Goal: Task Accomplishment & Management: Complete application form

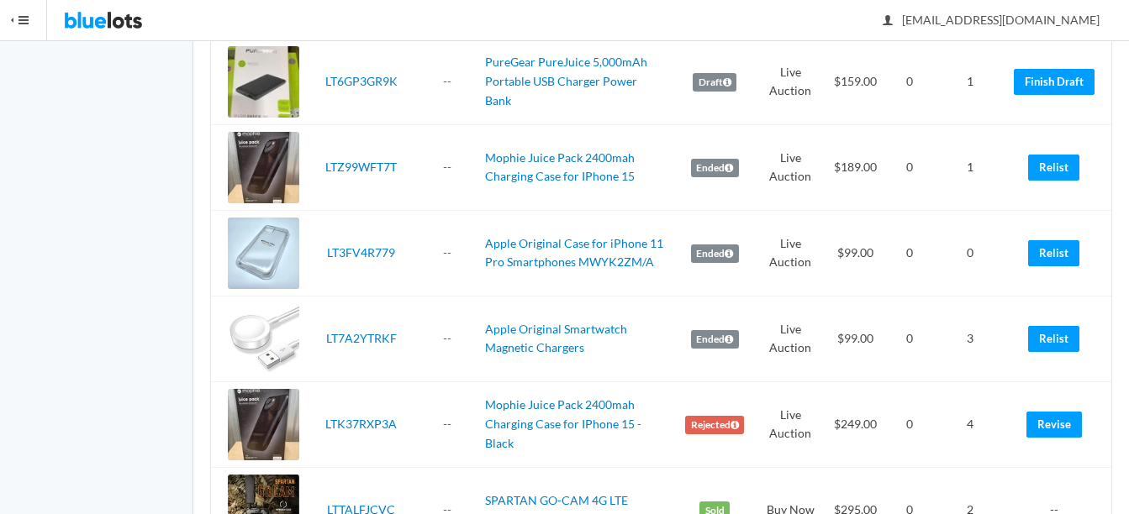
scroll to position [3782, 0]
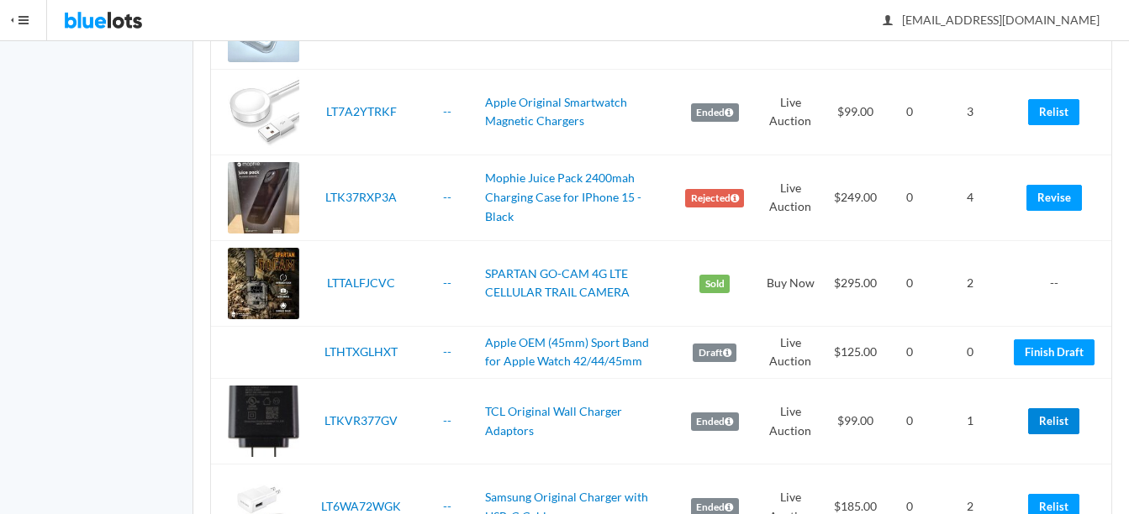
click at [1062, 422] on link "Relist" at bounding box center [1053, 421] width 51 height 26
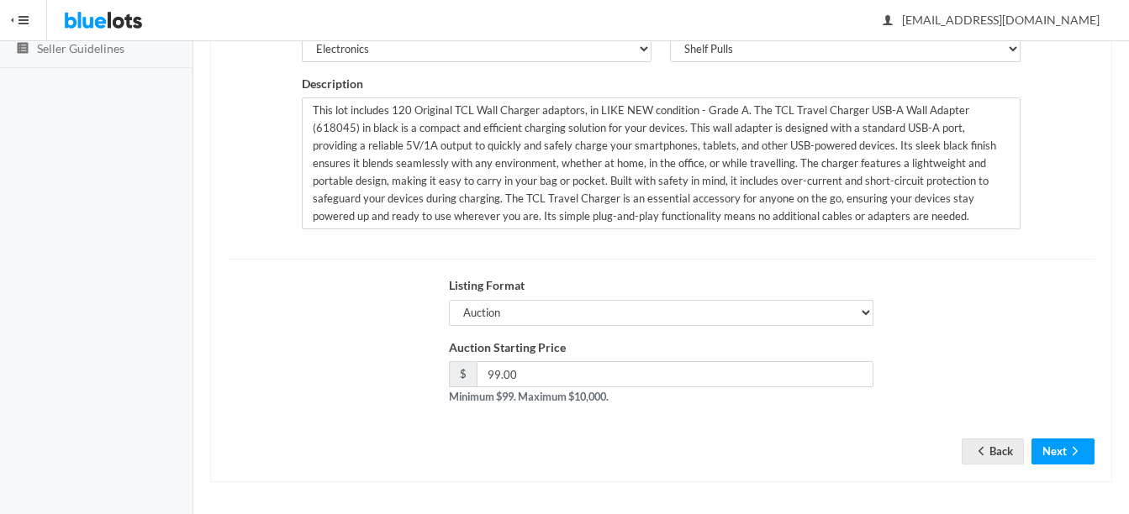
scroll to position [341, 0]
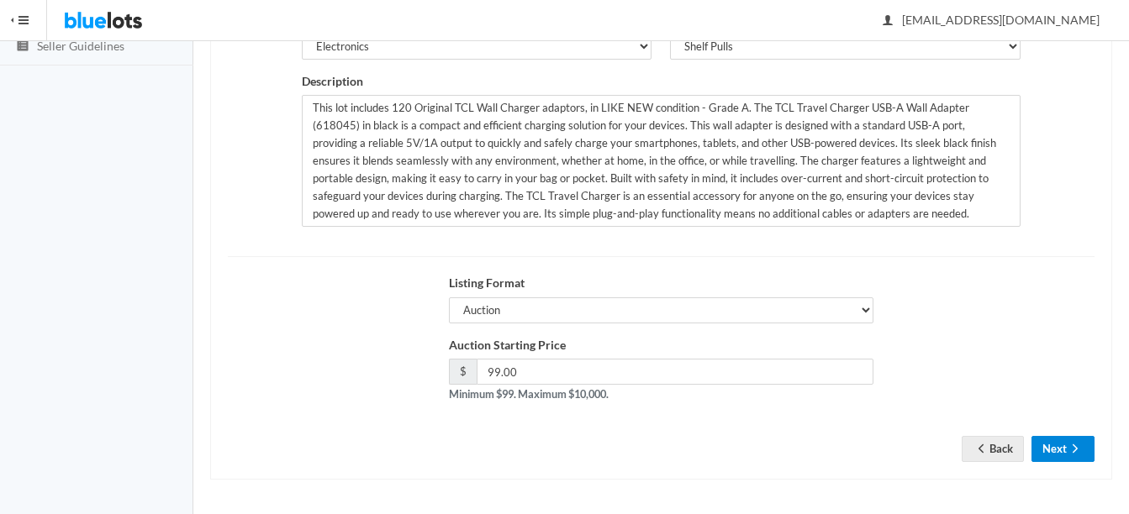
click at [1078, 443] on icon "arrow forward" at bounding box center [1074, 448] width 17 height 13
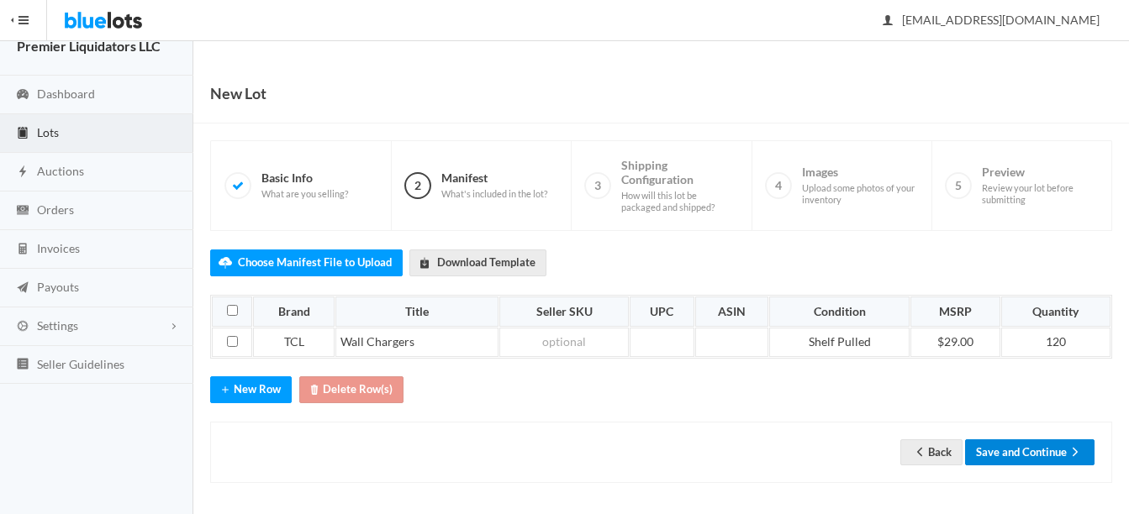
scroll to position [26, 0]
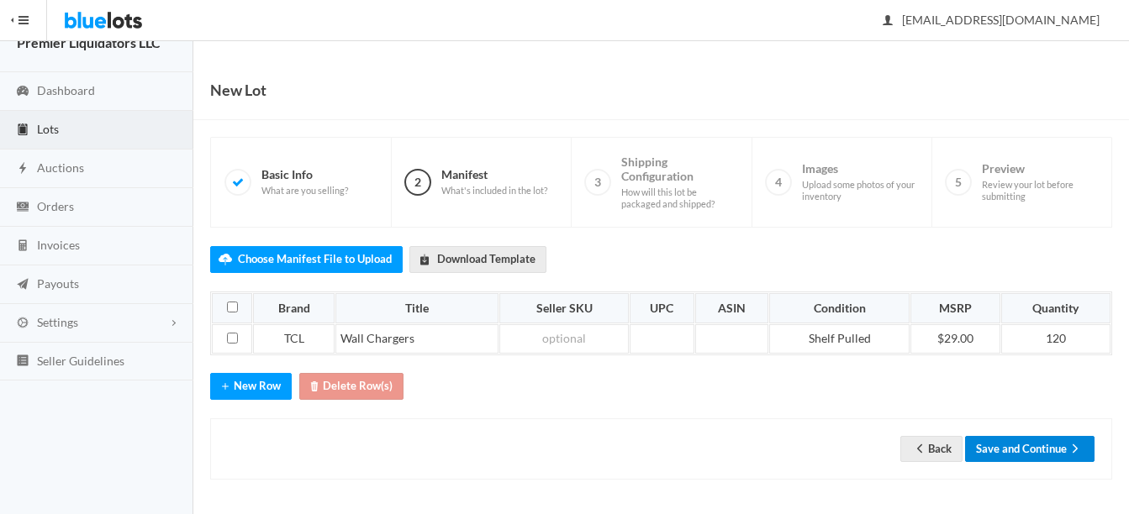
click at [1039, 441] on button "Save and Continue" at bounding box center [1029, 449] width 129 height 26
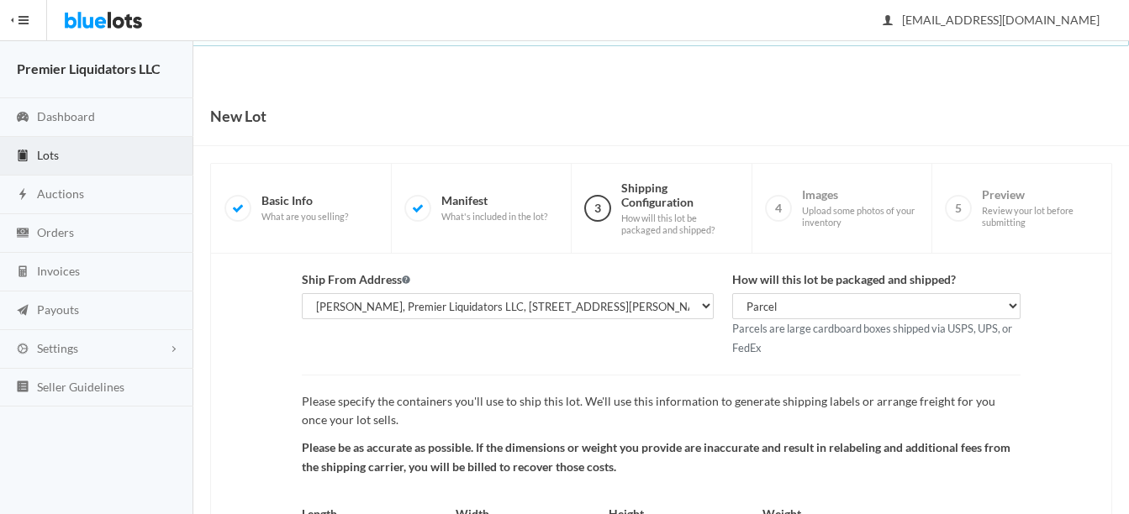
scroll to position [176, 0]
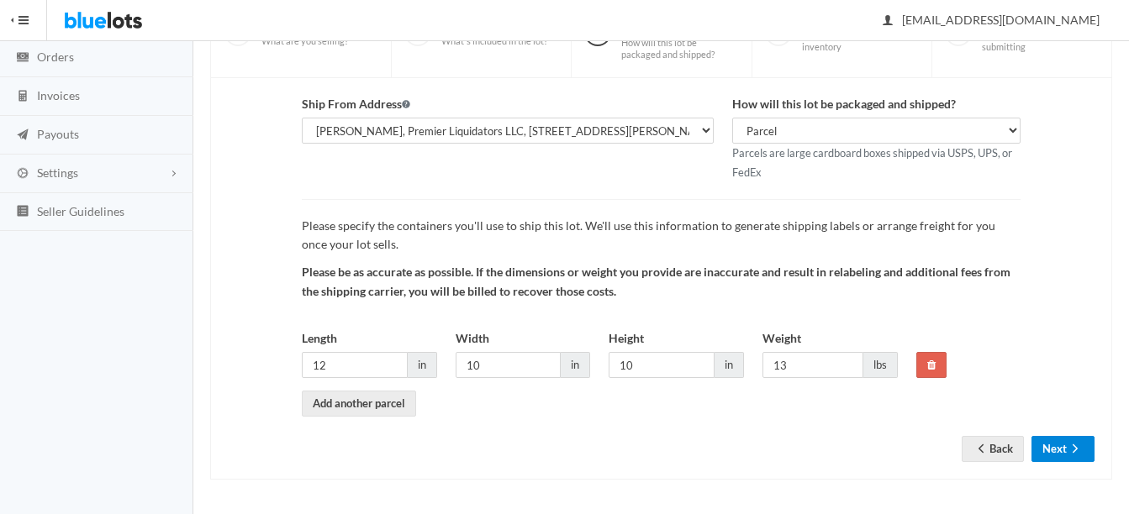
click at [1073, 449] on icon "arrow forward" at bounding box center [1074, 448] width 17 height 13
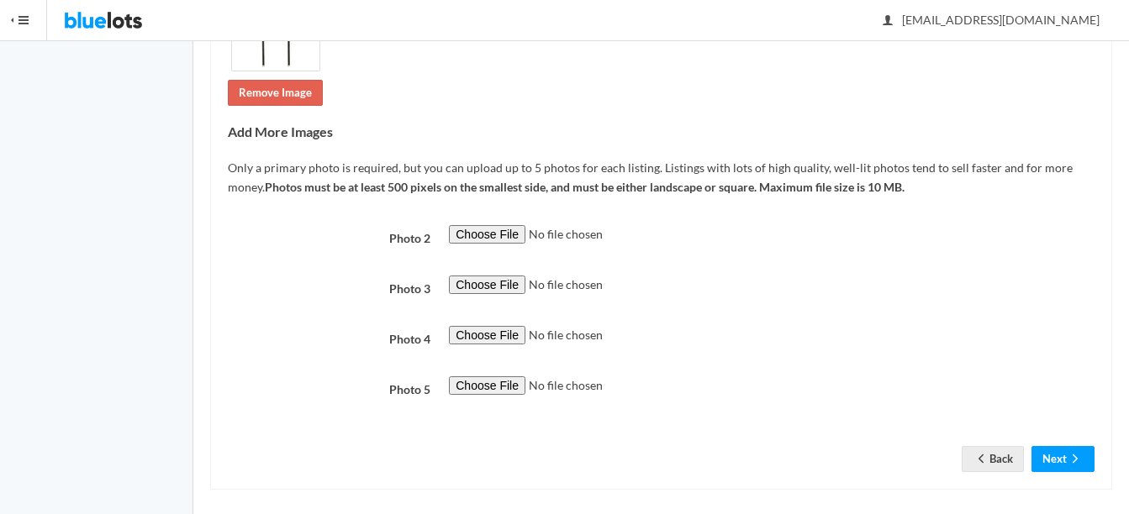
scroll to position [378, 0]
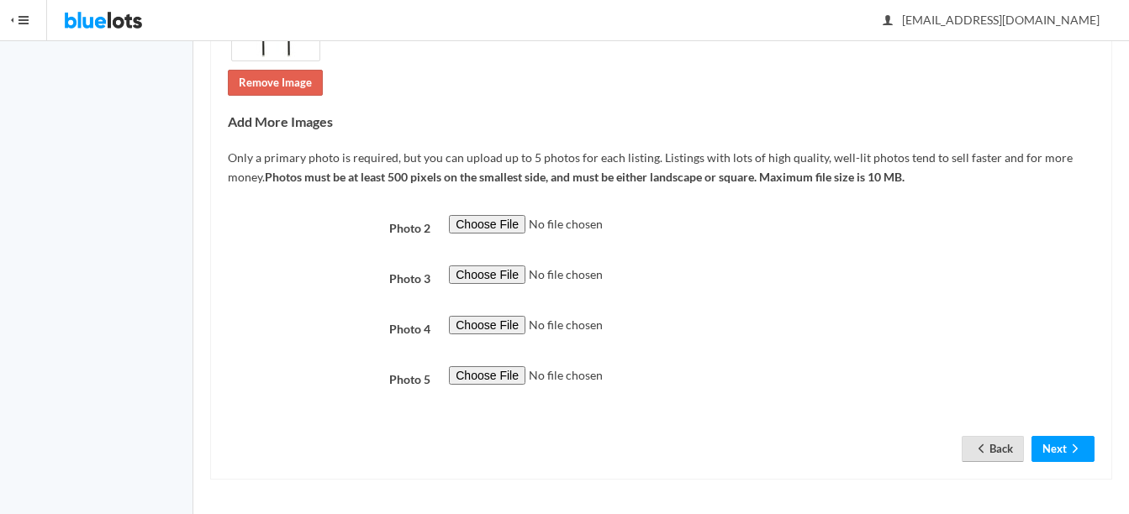
click at [981, 445] on icon "arrow back" at bounding box center [980, 448] width 17 height 13
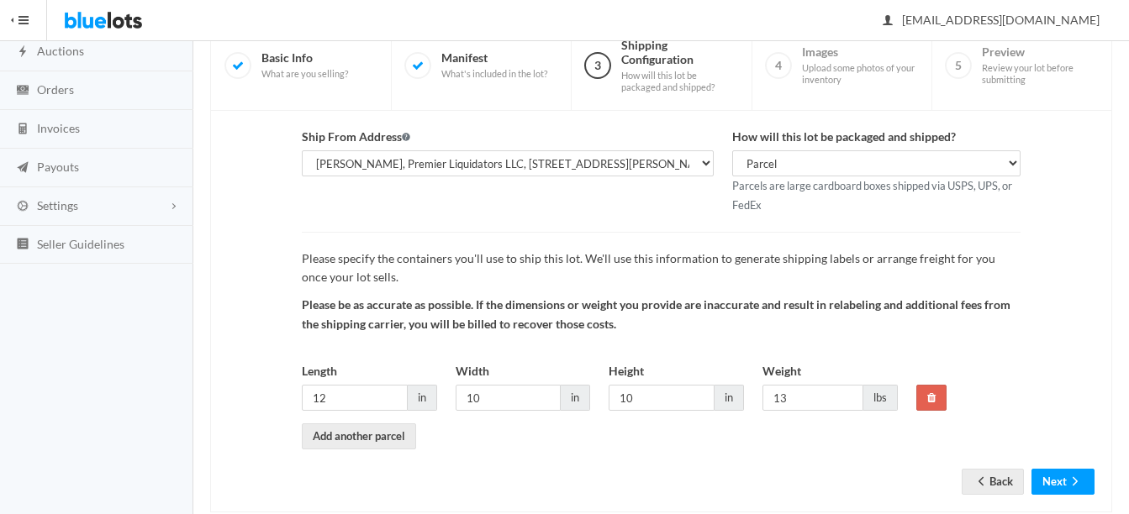
scroll to position [176, 0]
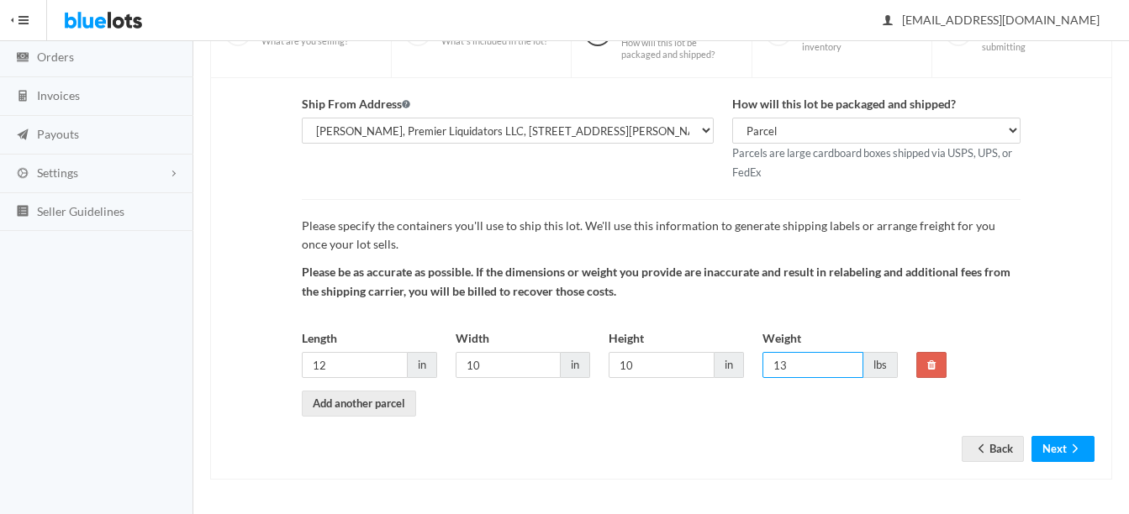
click at [813, 359] on input "13" at bounding box center [812, 365] width 101 height 26
type input "14"
click at [1067, 448] on icon "arrow forward" at bounding box center [1074, 448] width 17 height 13
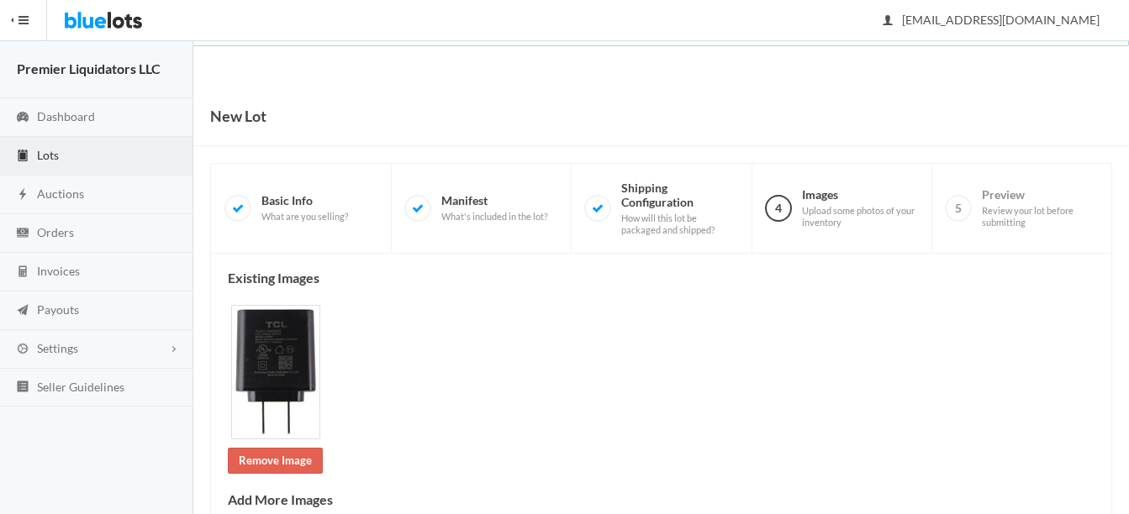
scroll to position [378, 0]
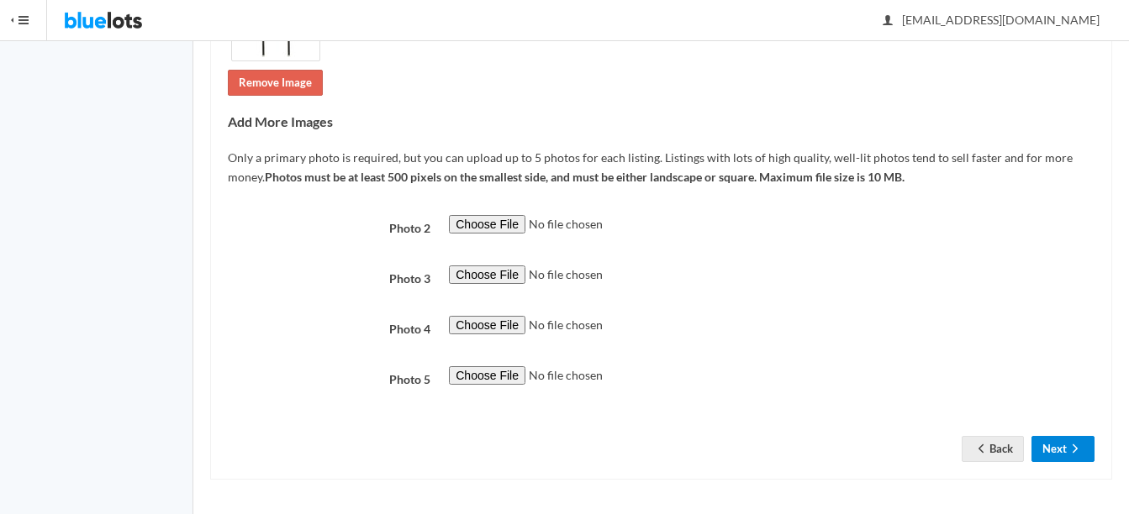
click at [1056, 450] on button "Next" at bounding box center [1062, 449] width 63 height 26
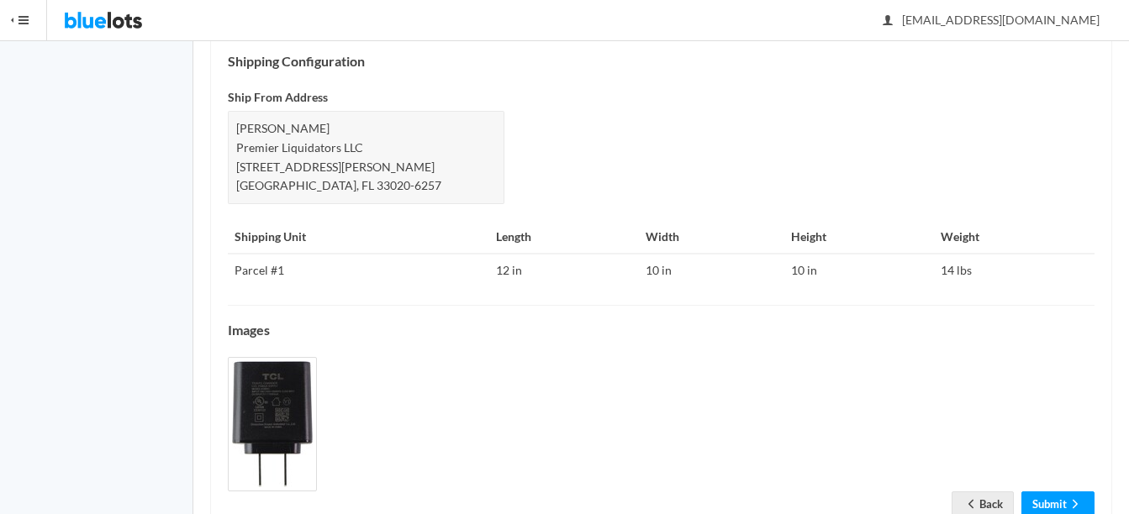
scroll to position [836, 0]
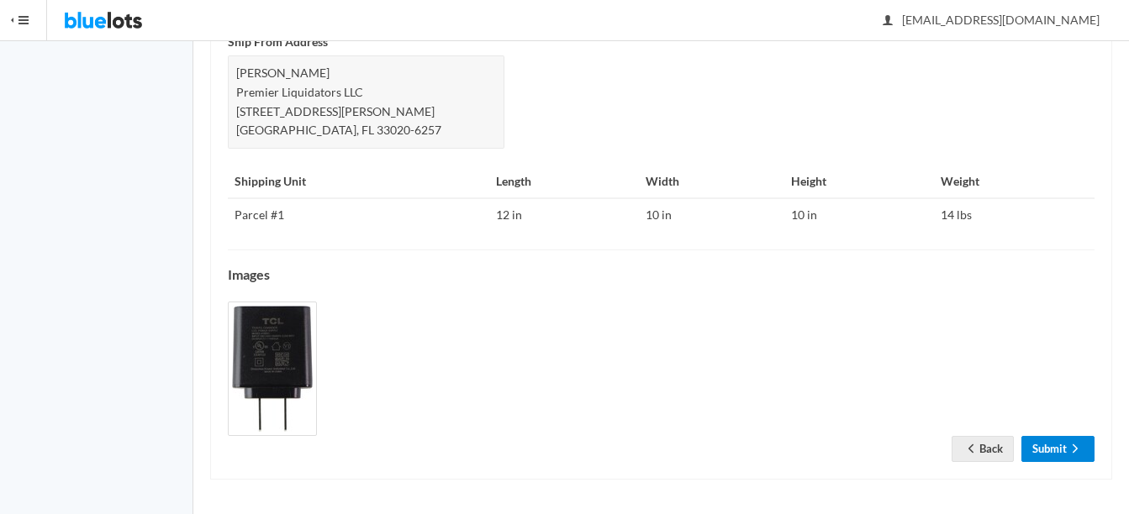
click at [1050, 442] on link "Submit" at bounding box center [1057, 449] width 73 height 26
